Goal: Task Accomplishment & Management: Use online tool/utility

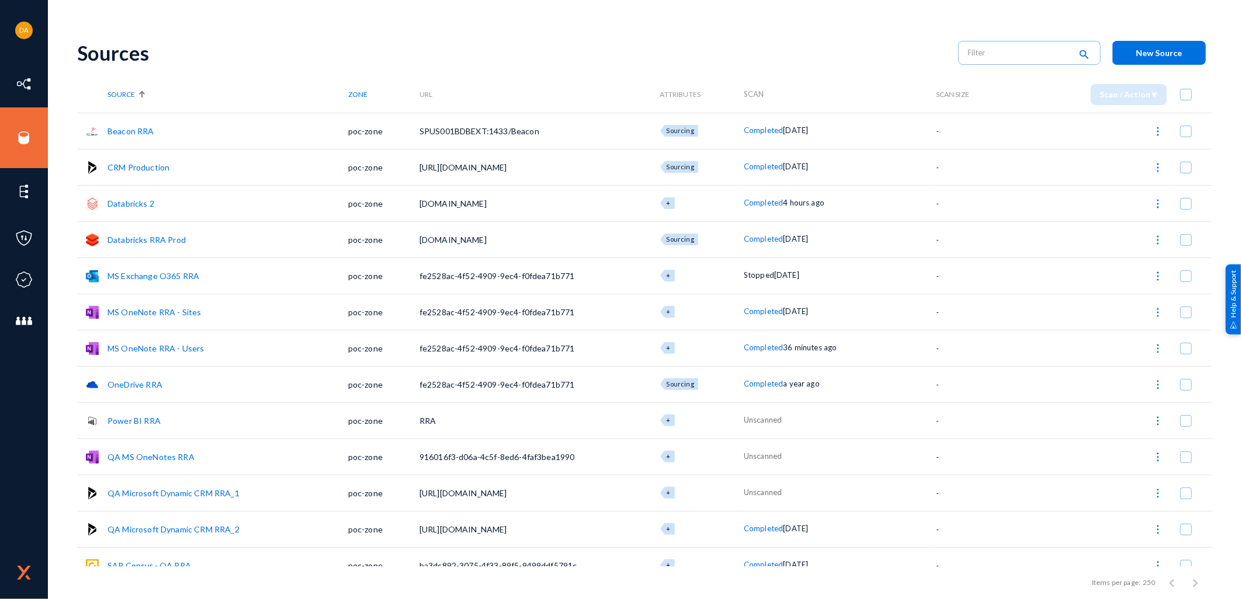
click at [1182, 314] on span at bounding box center [1186, 313] width 12 height 12
click at [1185, 318] on input "checkbox" at bounding box center [1185, 318] width 1 height 1
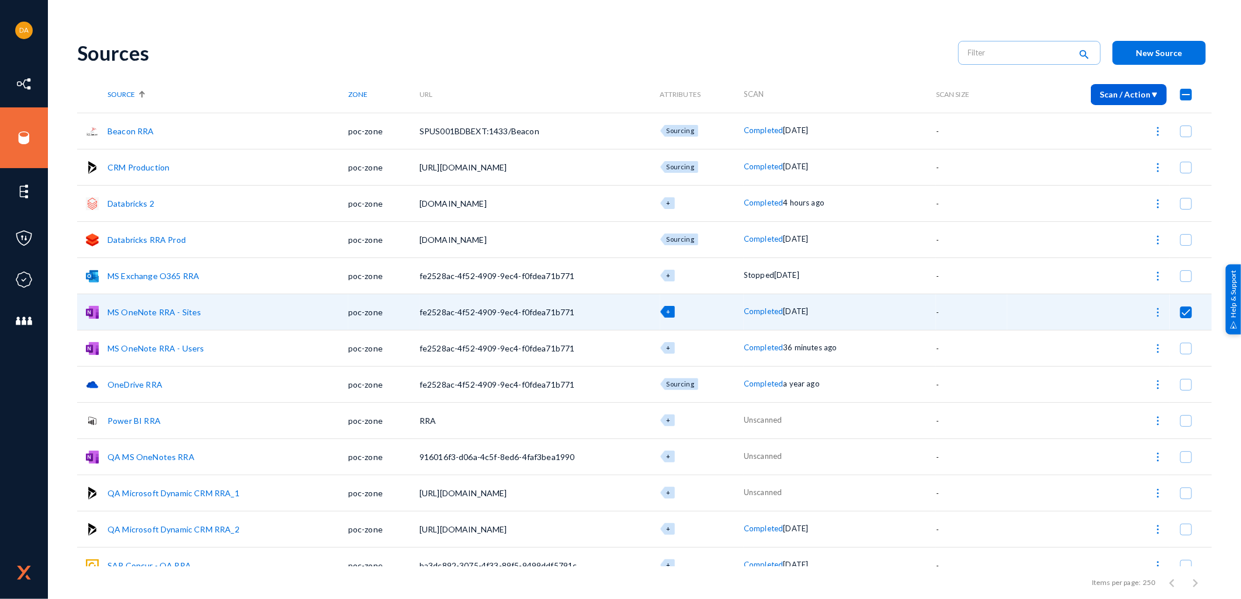
click at [1152, 308] on img at bounding box center [1158, 313] width 12 height 12
click at [1097, 342] on button "Start Scan" at bounding box center [1107, 342] width 119 height 28
checkbox input "false"
